Goal: Information Seeking & Learning: Check status

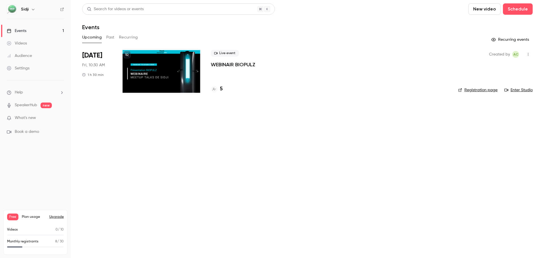
click at [385, 135] on main "Search for videos or events New video Schedule Events Upcoming Past Recurring R…" at bounding box center [307, 129] width 473 height 258
click at [218, 88] on div "7" at bounding box center [217, 89] width 12 height 8
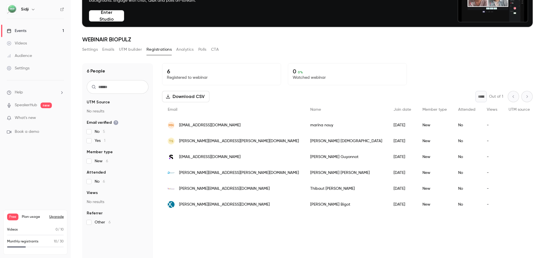
scroll to position [56, 0]
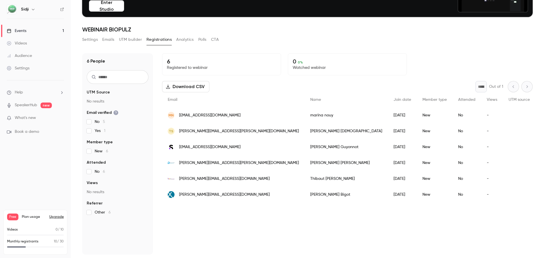
click at [511, 86] on div "* Out of 1" at bounding box center [504, 86] width 57 height 11
click at [521, 84] on div "* Out of 1" at bounding box center [504, 86] width 57 height 11
click at [48, 33] on link "Events 1" at bounding box center [35, 31] width 71 height 12
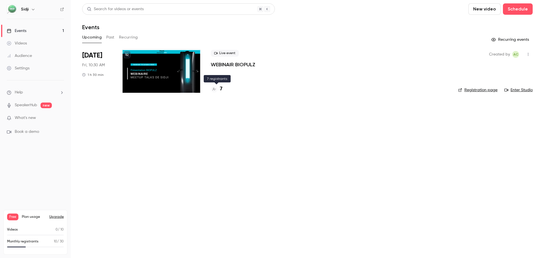
click at [221, 88] on h4 "7" at bounding box center [221, 89] width 3 height 8
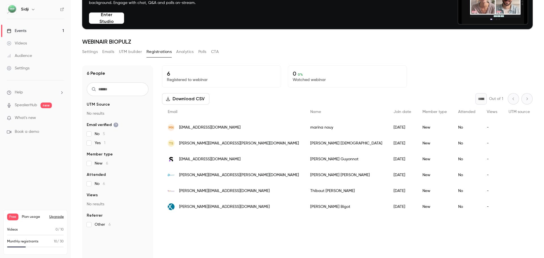
scroll to position [56, 0]
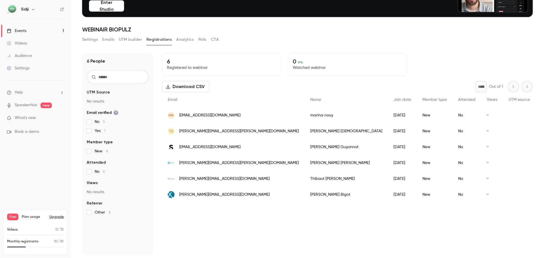
click at [170, 61] on p "6" at bounding box center [221, 61] width 109 height 7
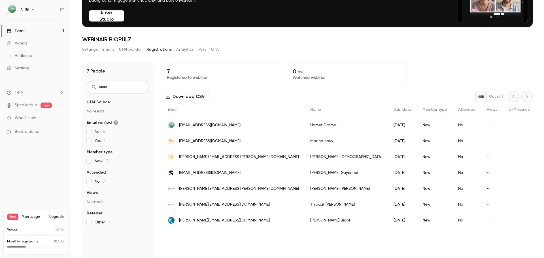
scroll to position [56, 0]
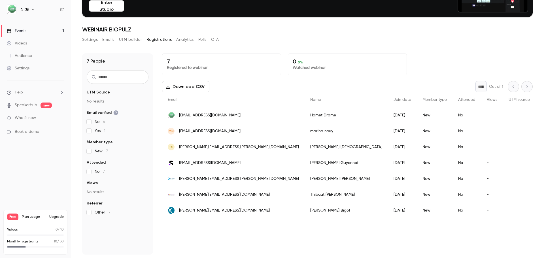
click at [61, 32] on link "Events 1" at bounding box center [35, 31] width 71 height 12
